Goal: Information Seeking & Learning: Learn about a topic

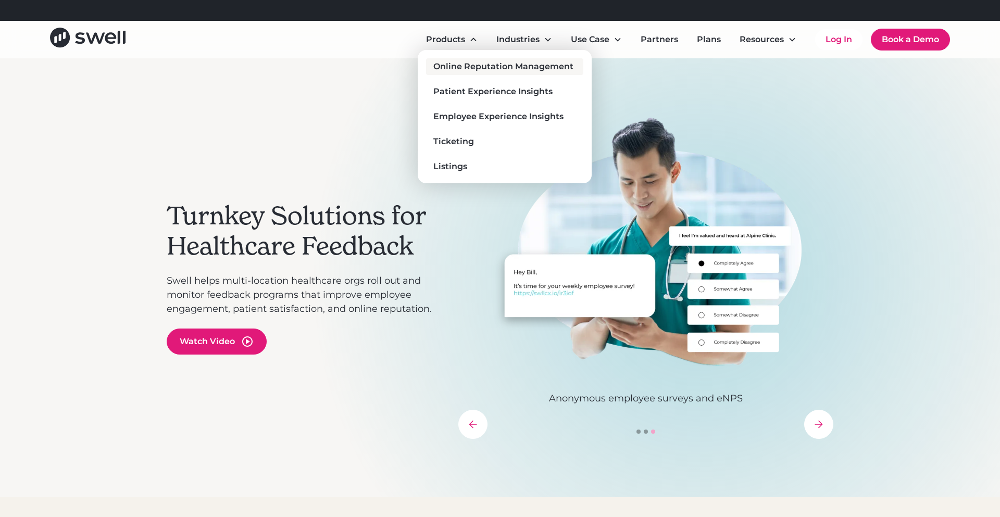
click at [456, 71] on div "Online Reputation Management" at bounding box center [503, 66] width 140 height 12
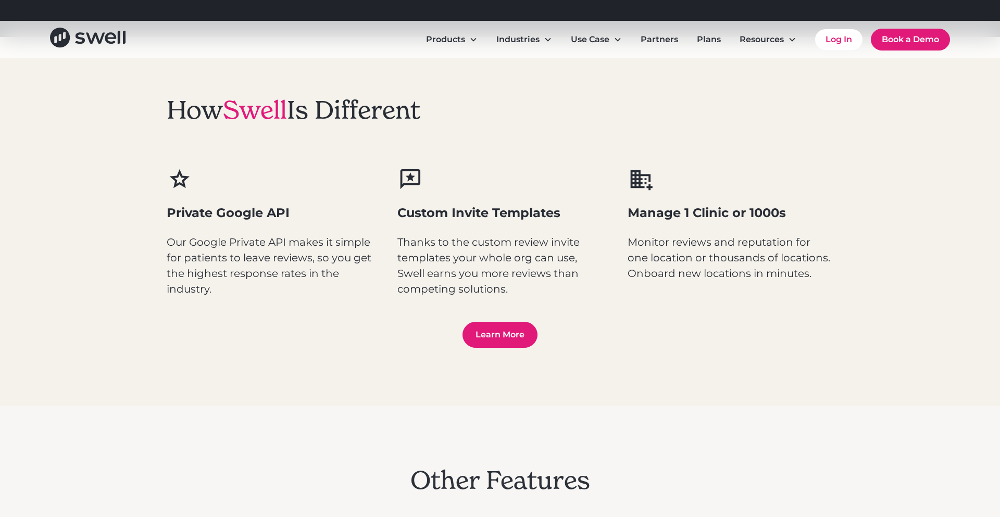
scroll to position [1327, 0]
drag, startPoint x: 171, startPoint y: 213, endPoint x: 310, endPoint y: 212, distance: 139.6
click at [310, 212] on h3 "Private Google API" at bounding box center [270, 215] width 206 height 18
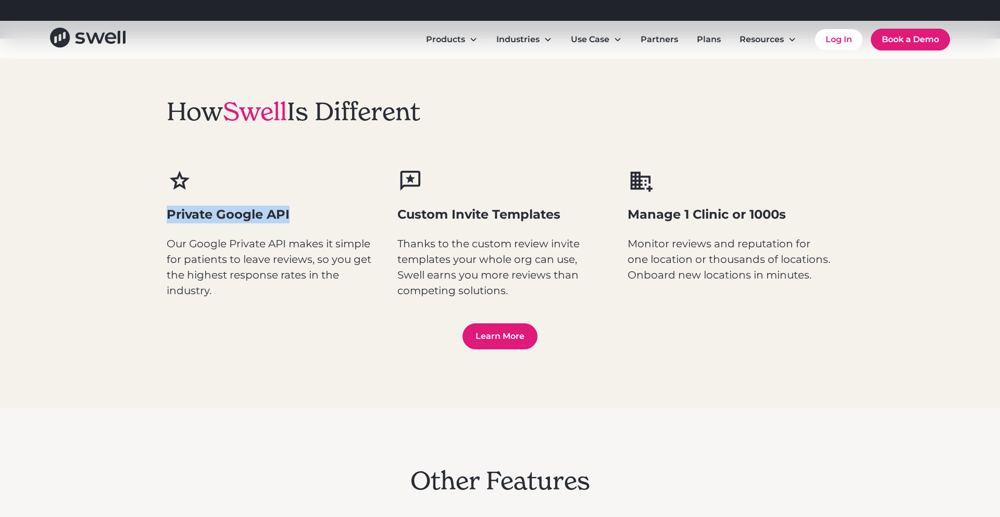
drag, startPoint x: 289, startPoint y: 214, endPoint x: 167, endPoint y: 215, distance: 121.3
click at [167, 215] on h3 "Private Google API" at bounding box center [270, 215] width 206 height 18
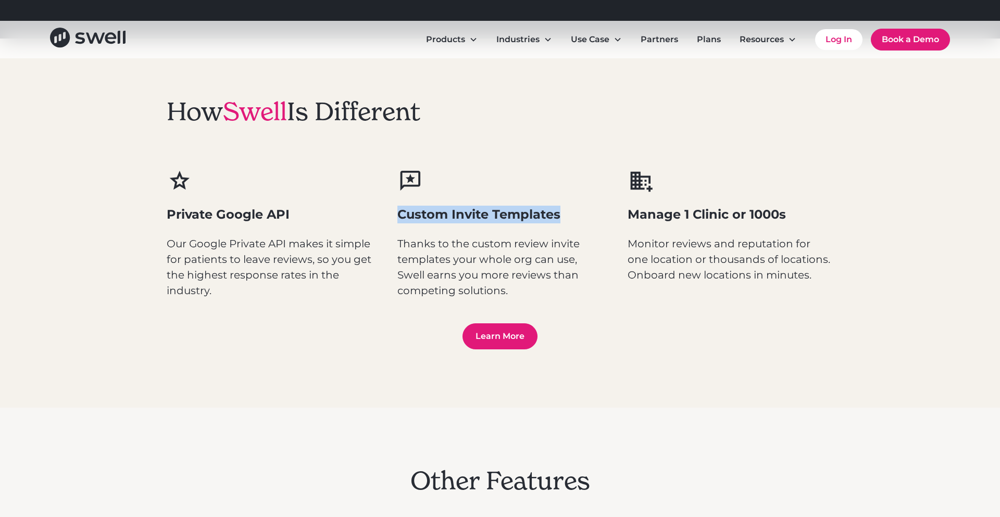
drag, startPoint x: 398, startPoint y: 215, endPoint x: 567, endPoint y: 221, distance: 168.3
click at [567, 221] on h3 "Custom Invite Templates" at bounding box center [500, 215] width 206 height 18
click at [567, 222] on h3 "Custom Invite Templates" at bounding box center [500, 215] width 206 height 18
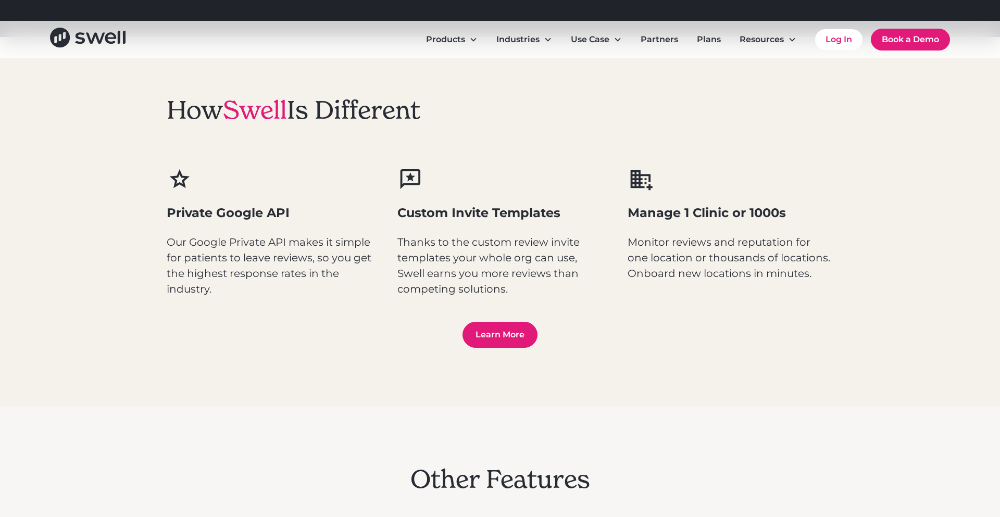
scroll to position [1330, 0]
